Goal: Find specific page/section: Find specific page/section

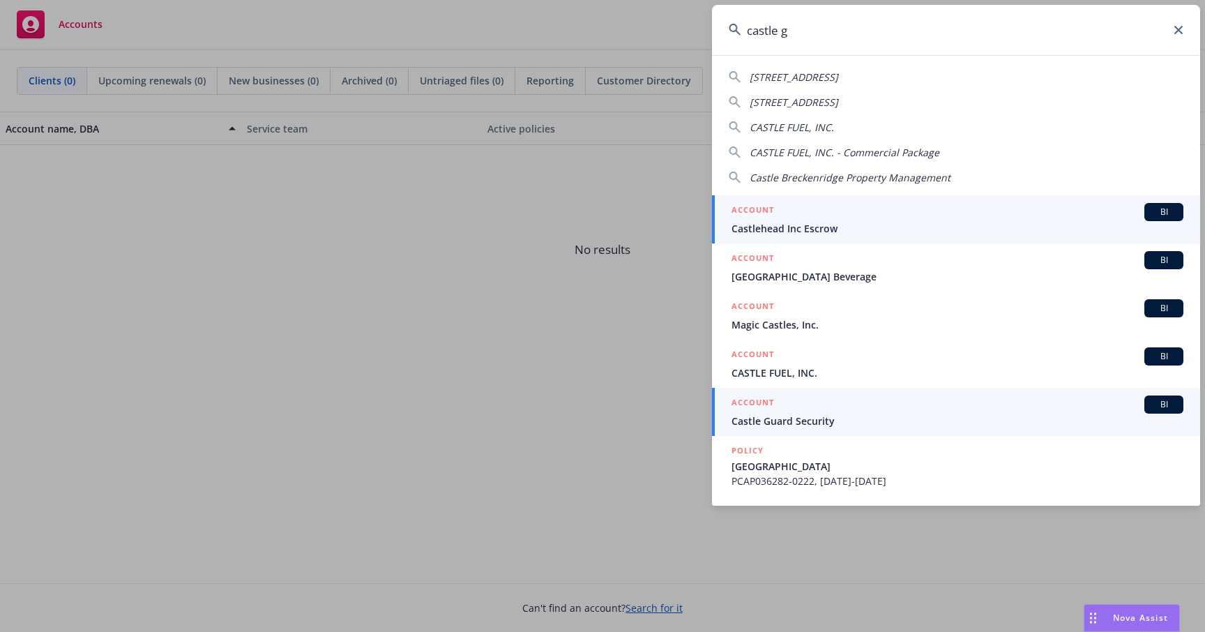
type input "[PERSON_NAME]"
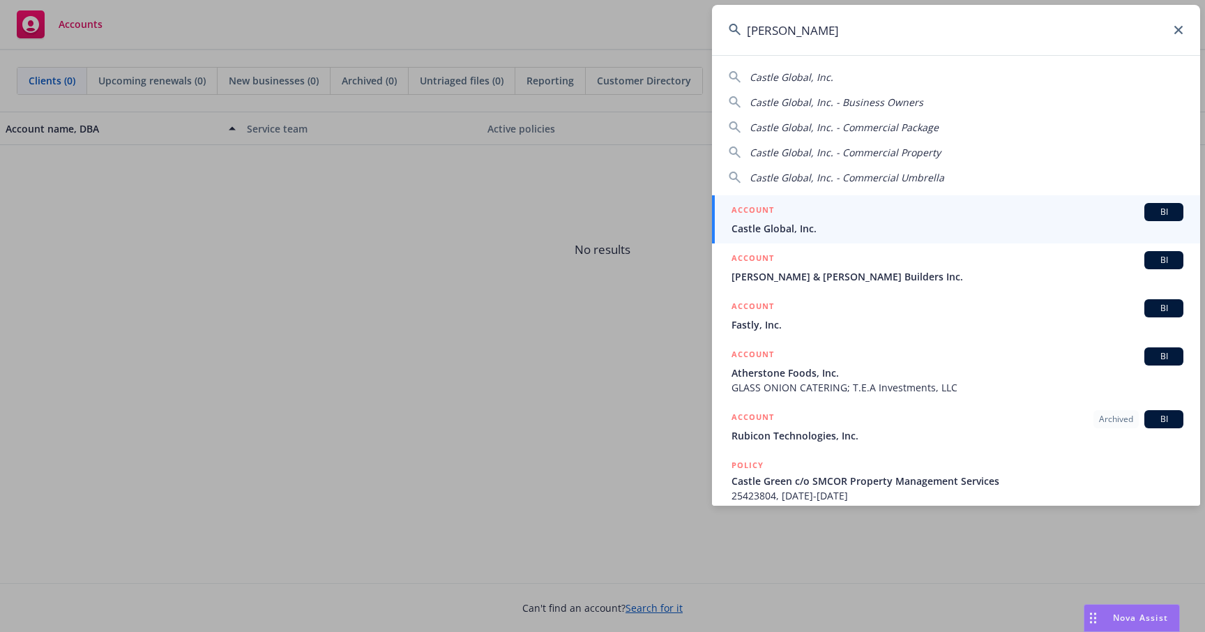
click at [861, 215] on div "ACCOUNT BI" at bounding box center [958, 212] width 452 height 18
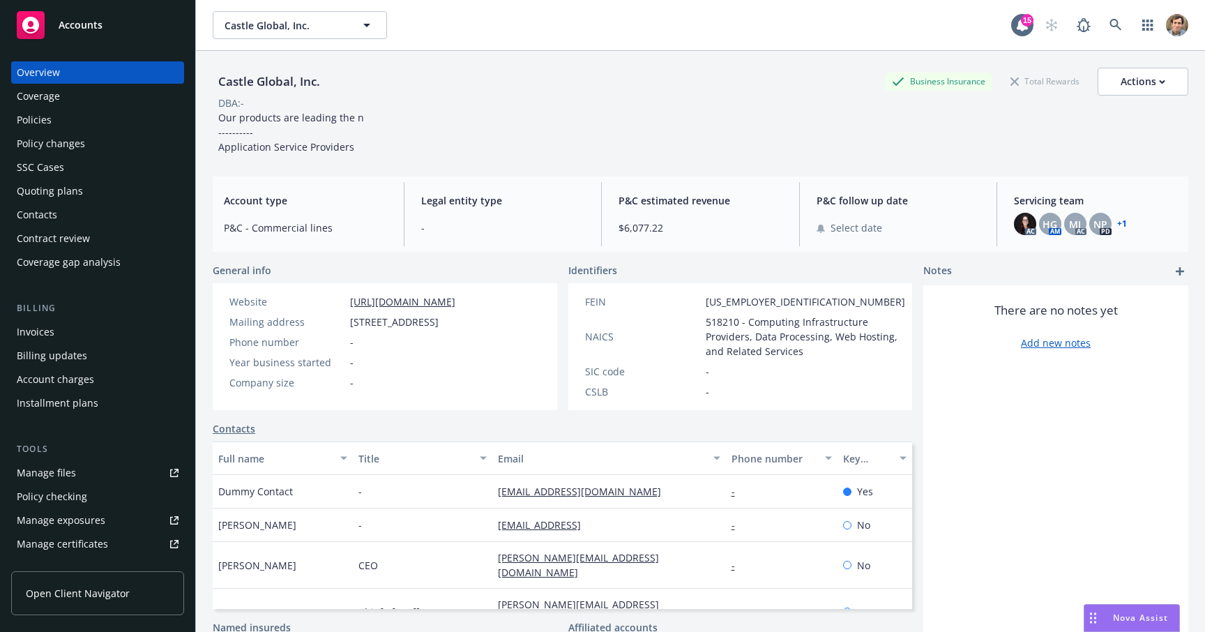
click at [50, 123] on div "Policies" at bounding box center [34, 120] width 35 height 22
